Goal: Find specific page/section: Find specific page/section

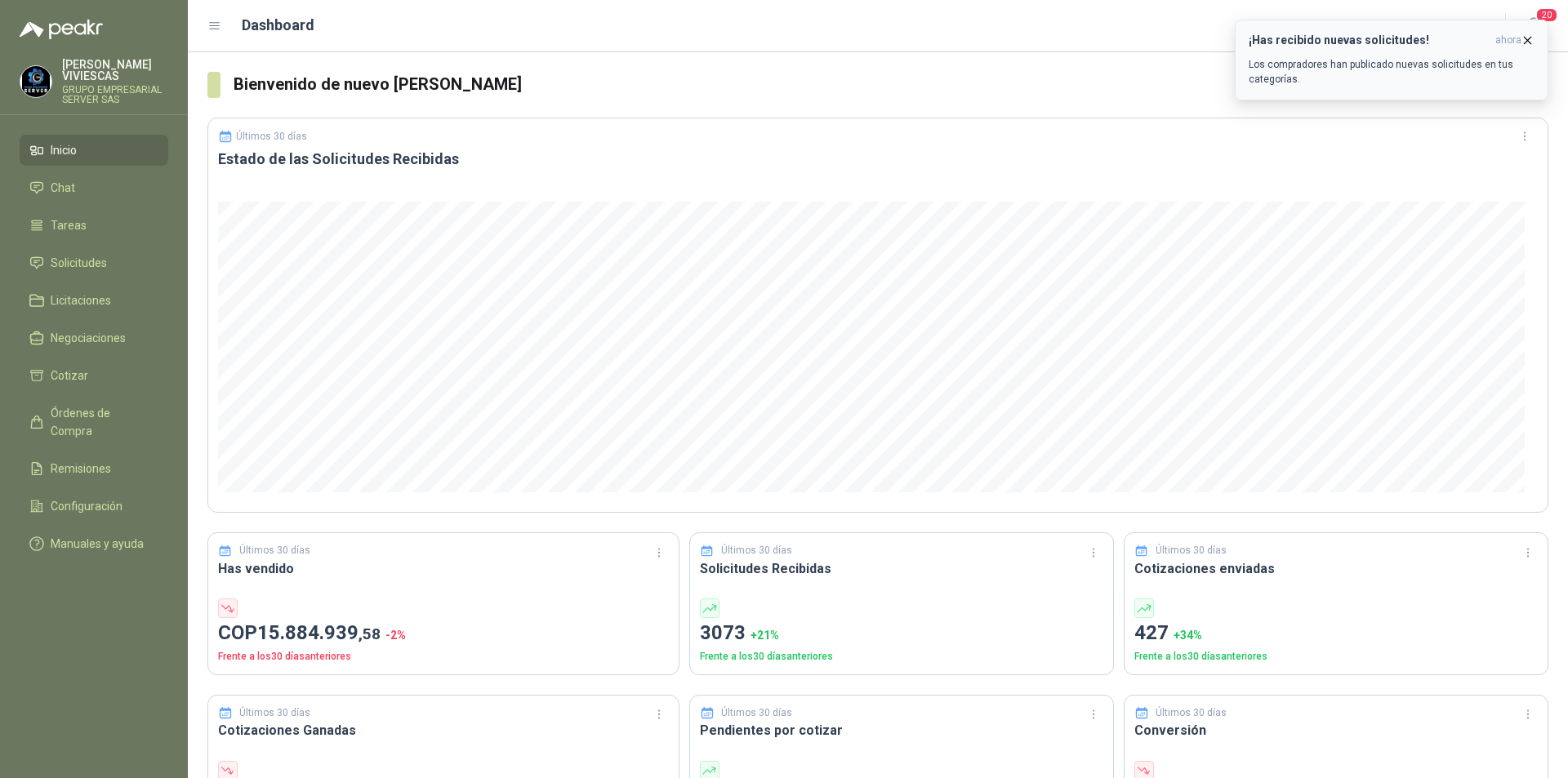
click at [1528, 41] on icon "button" at bounding box center [1527, 39] width 6 height 6
click at [100, 410] on span "Órdenes de Compra" at bounding box center [101, 422] width 102 height 36
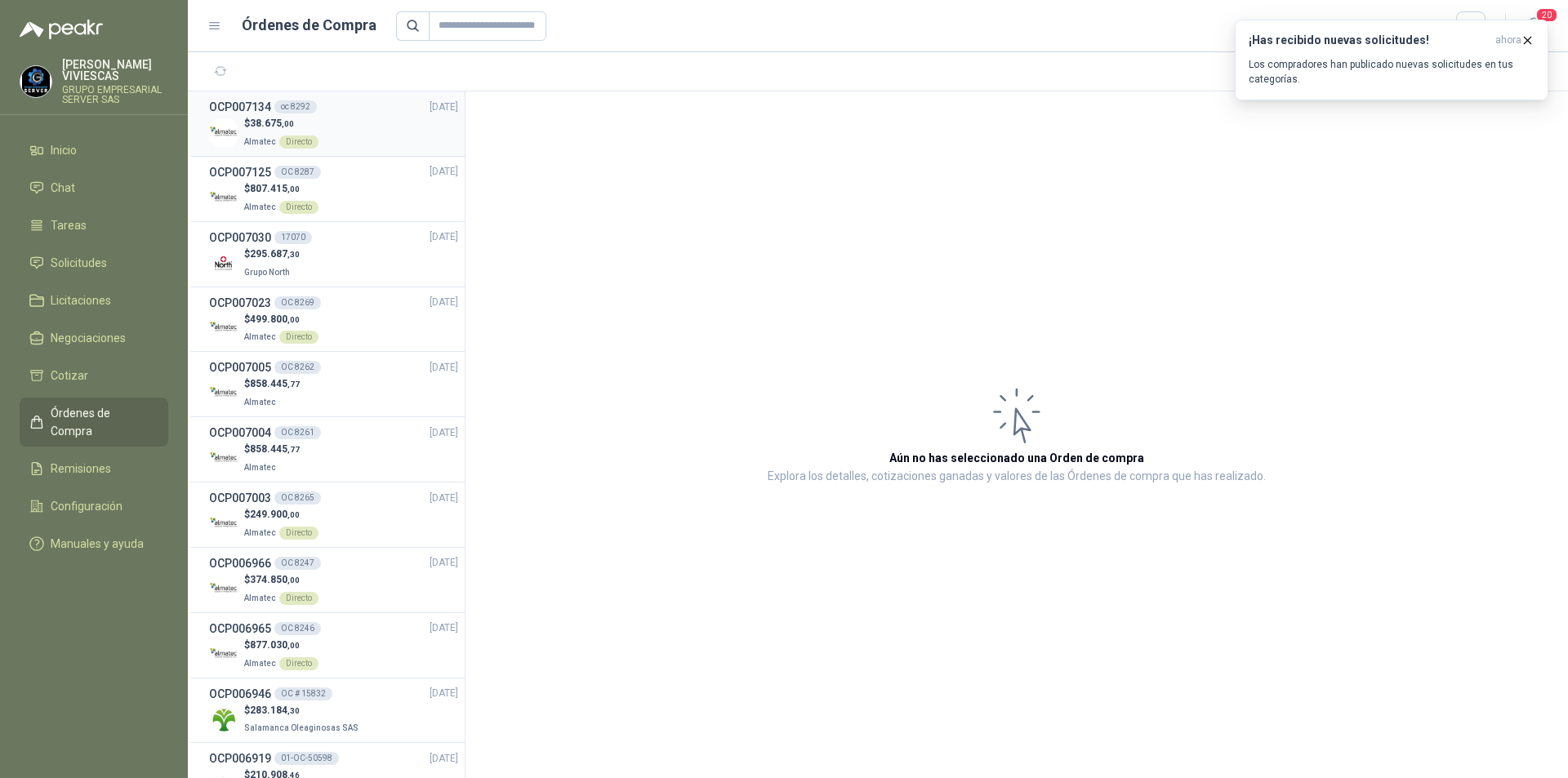
click at [283, 121] on span ",00" at bounding box center [288, 124] width 12 height 9
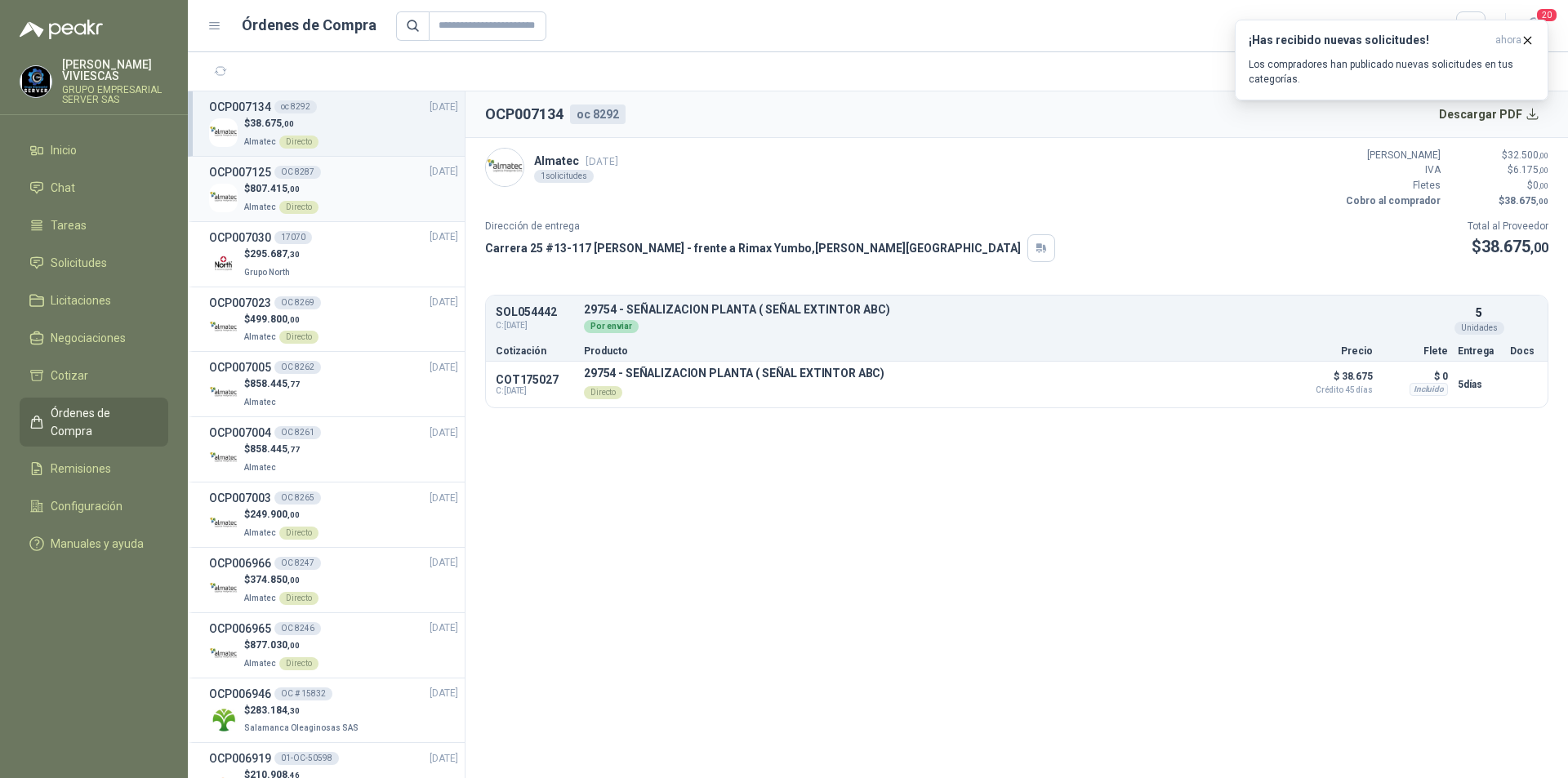
click at [360, 200] on div "$ 807.415 ,00 Almatec Directo" at bounding box center [333, 198] width 249 height 34
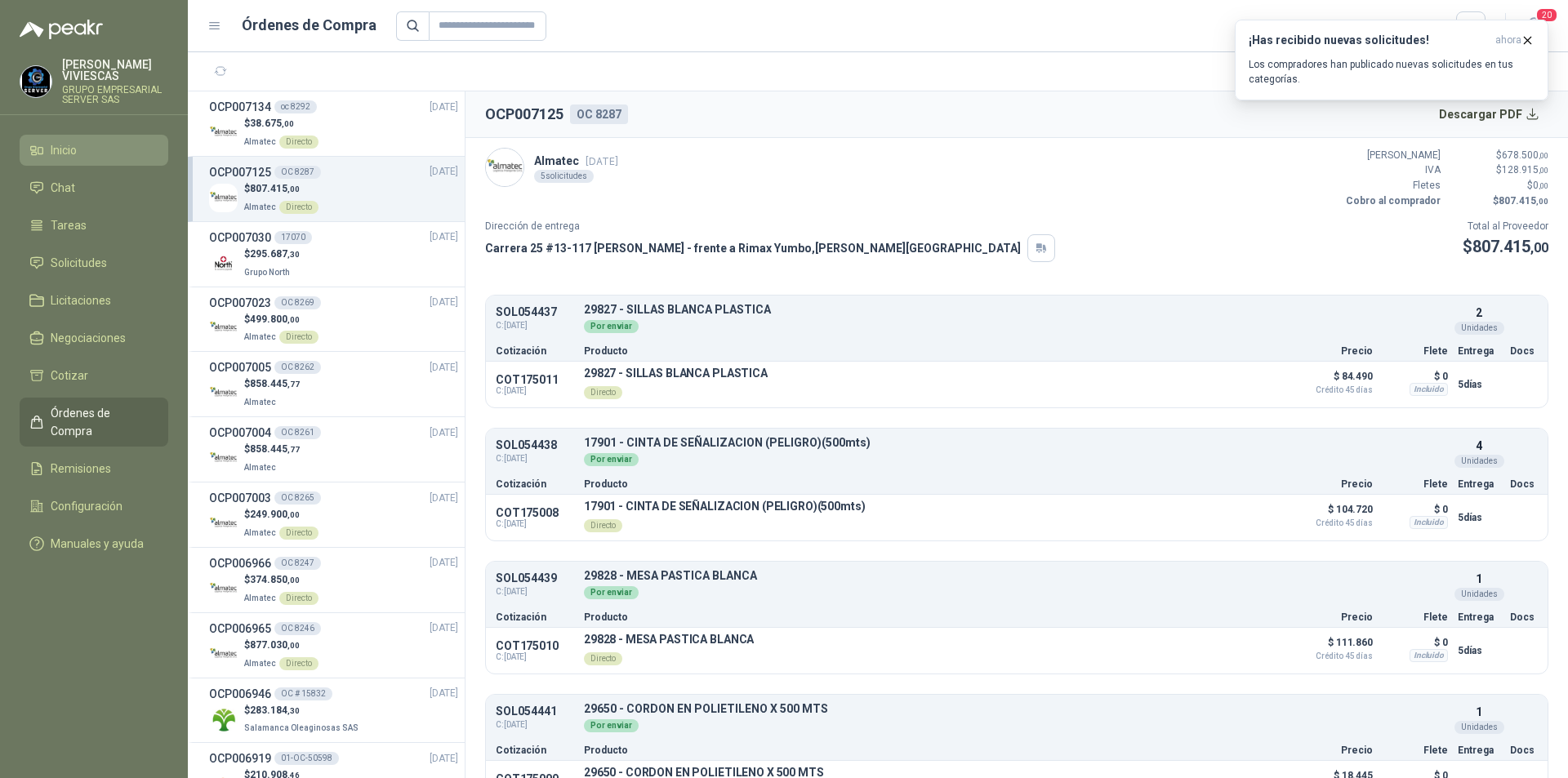
click at [28, 160] on link "Inicio" at bounding box center [94, 150] width 149 height 31
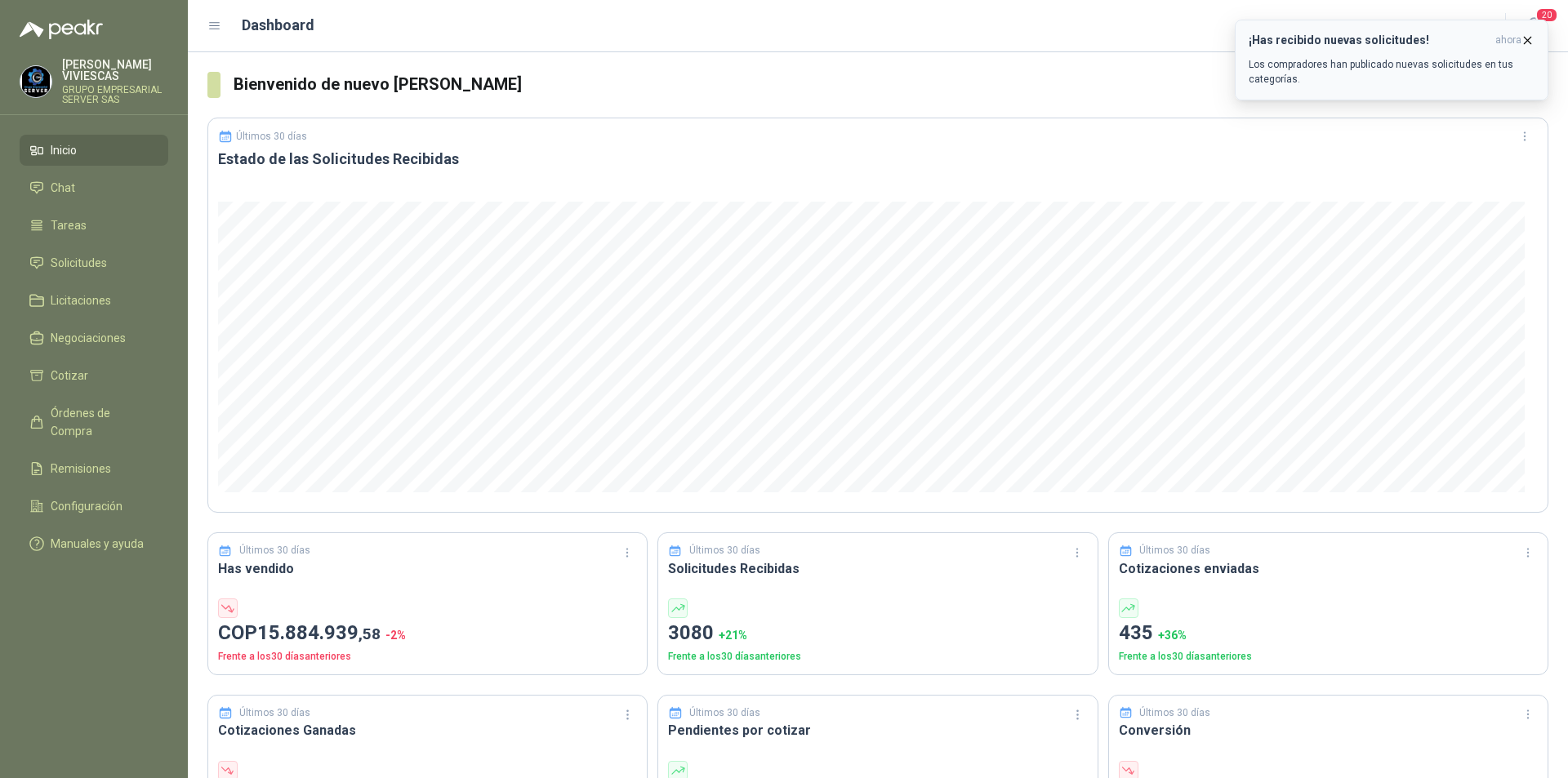
click at [1527, 43] on icon "button" at bounding box center [1527, 41] width 14 height 14
